Goal: Task Accomplishment & Management: Complete application form

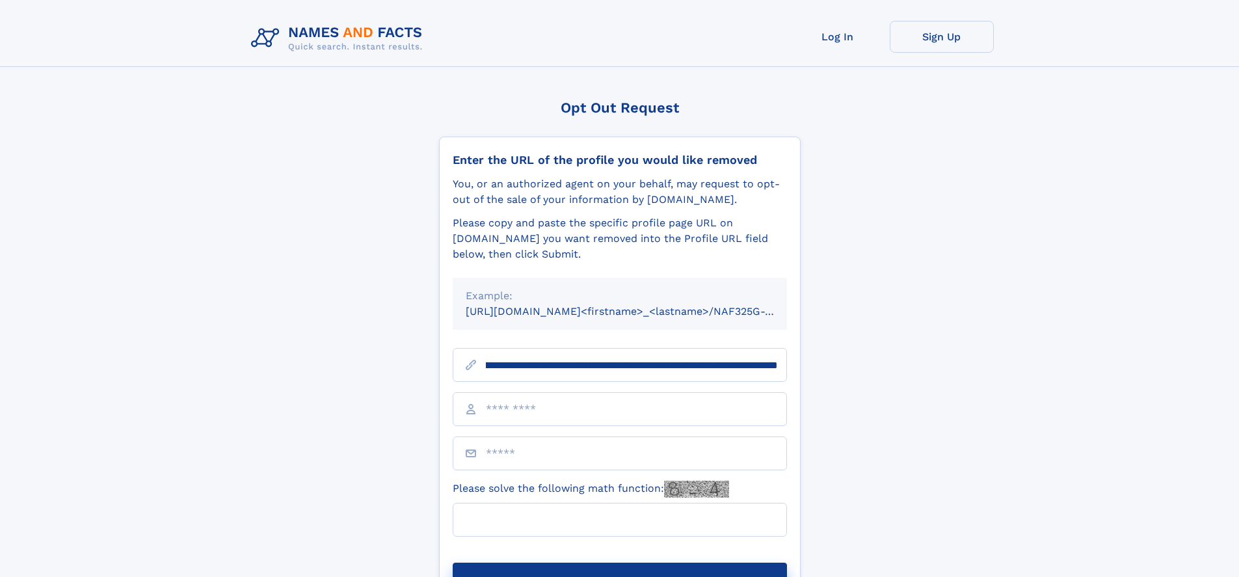
scroll to position [0, 137]
type input "**********"
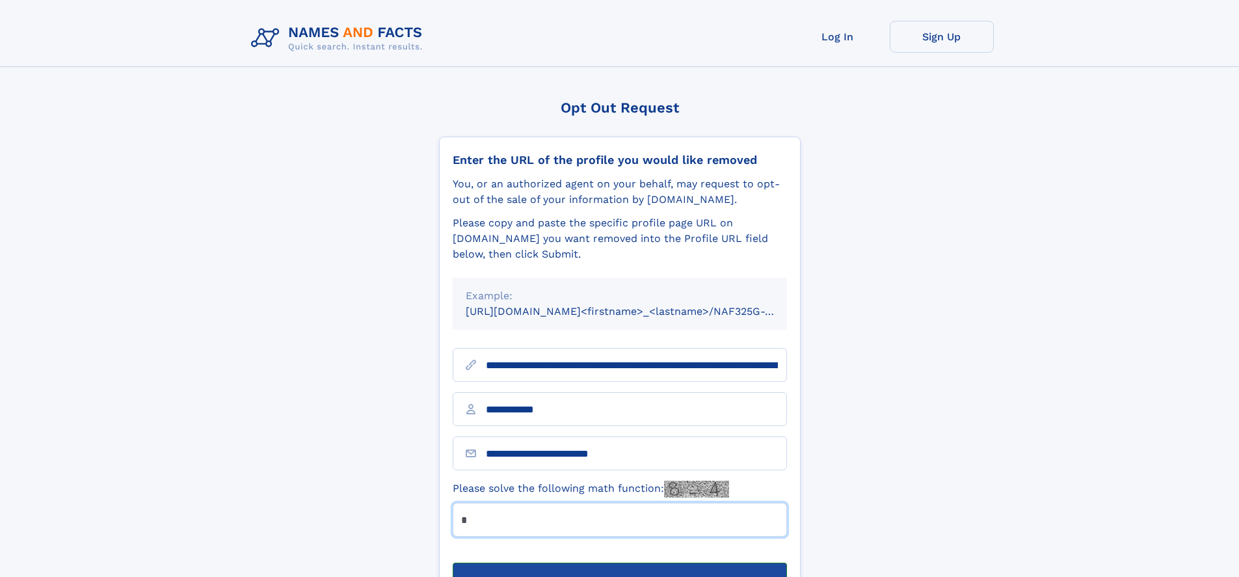
type input "*"
click at [619, 563] on button "Submit Opt Out Request" at bounding box center [620, 584] width 334 height 42
